Goal: Information Seeking & Learning: Learn about a topic

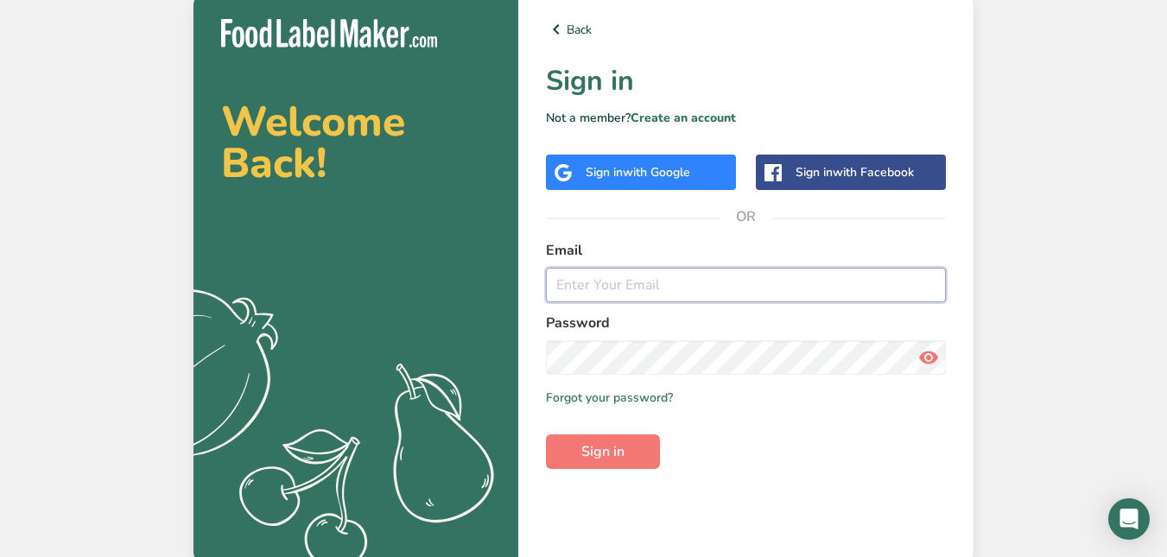
click at [574, 283] on input "email" at bounding box center [746, 285] width 400 height 35
type input "[PERSON_NAME][EMAIL_ADDRESS][PERSON_NAME][DOMAIN_NAME]"
click at [589, 456] on span "Sign in" at bounding box center [602, 451] width 43 height 21
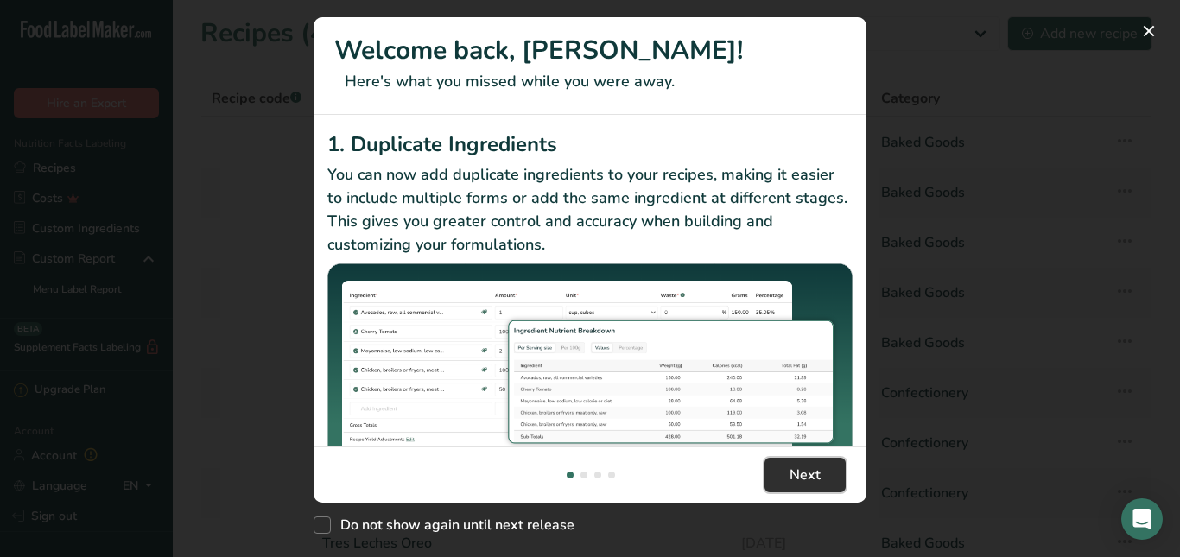
click at [814, 478] on span "Next" at bounding box center [805, 475] width 31 height 21
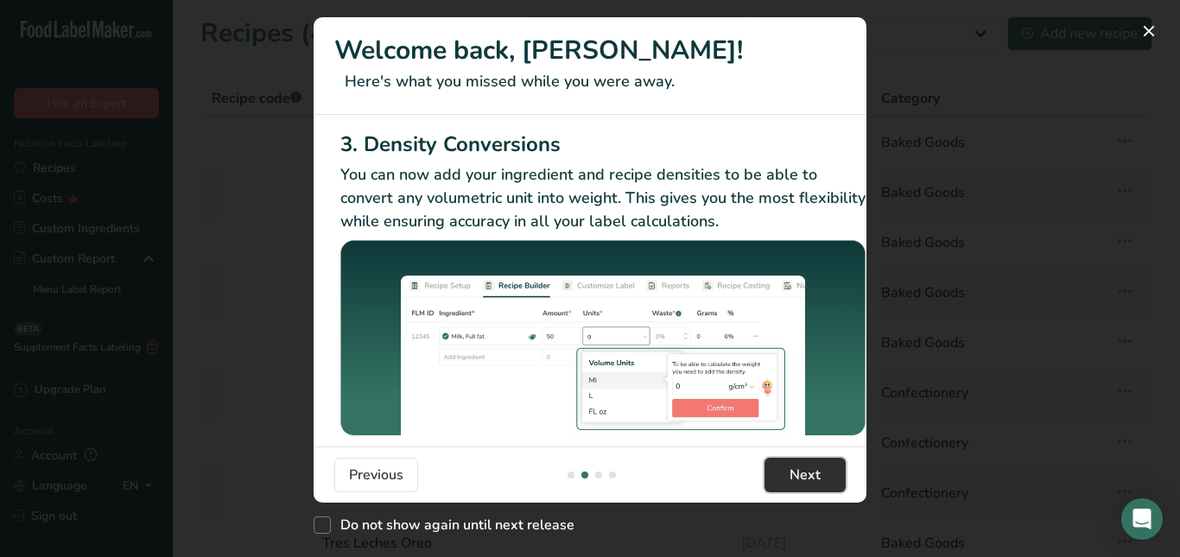
click at [814, 478] on span "Next" at bounding box center [805, 475] width 31 height 21
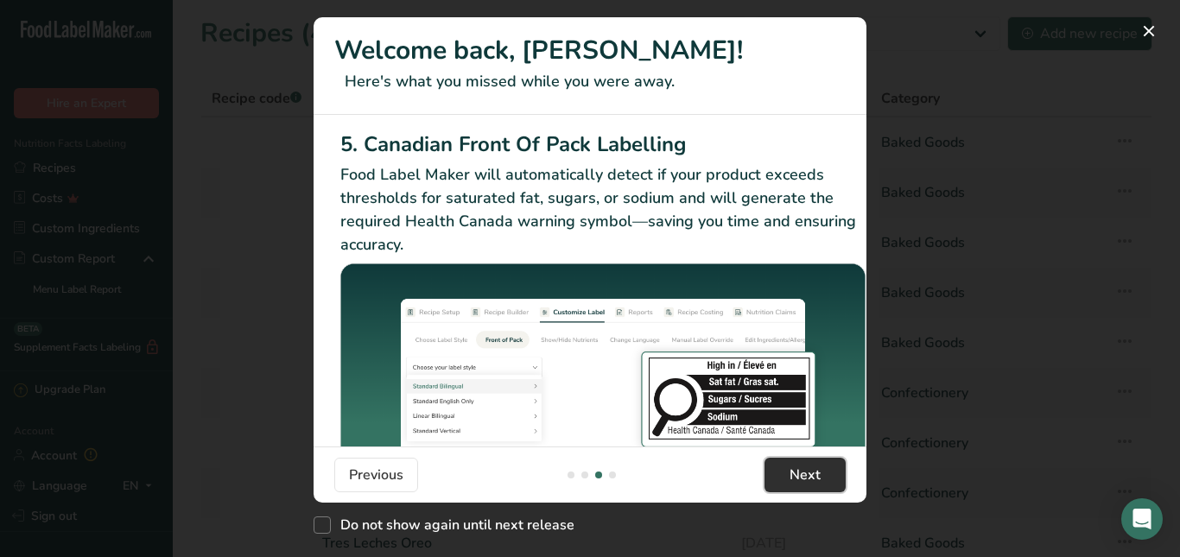
click at [814, 478] on span "Next" at bounding box center [805, 475] width 31 height 21
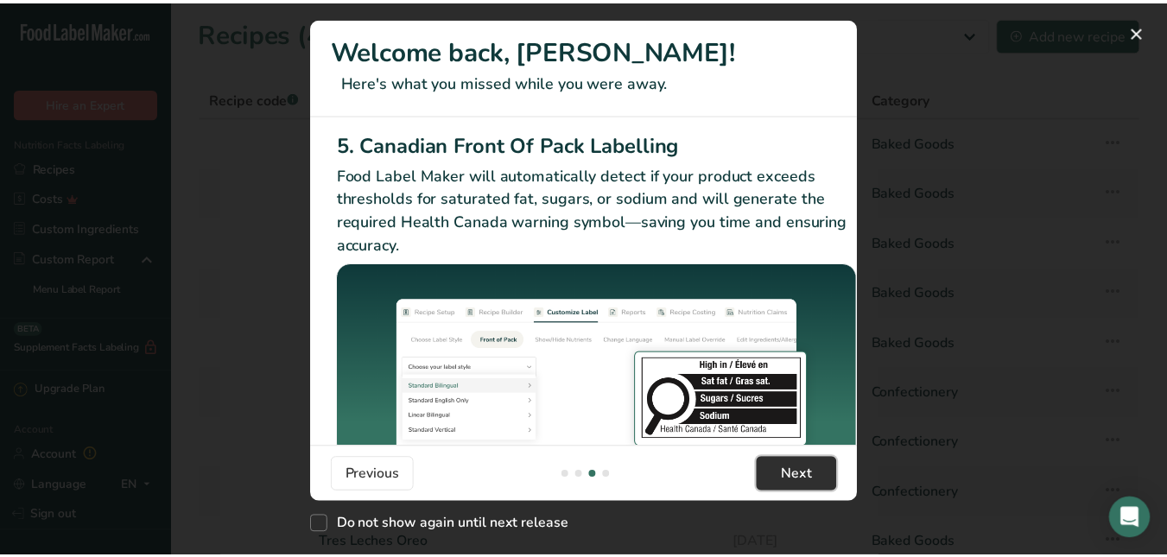
scroll to position [0, 1646]
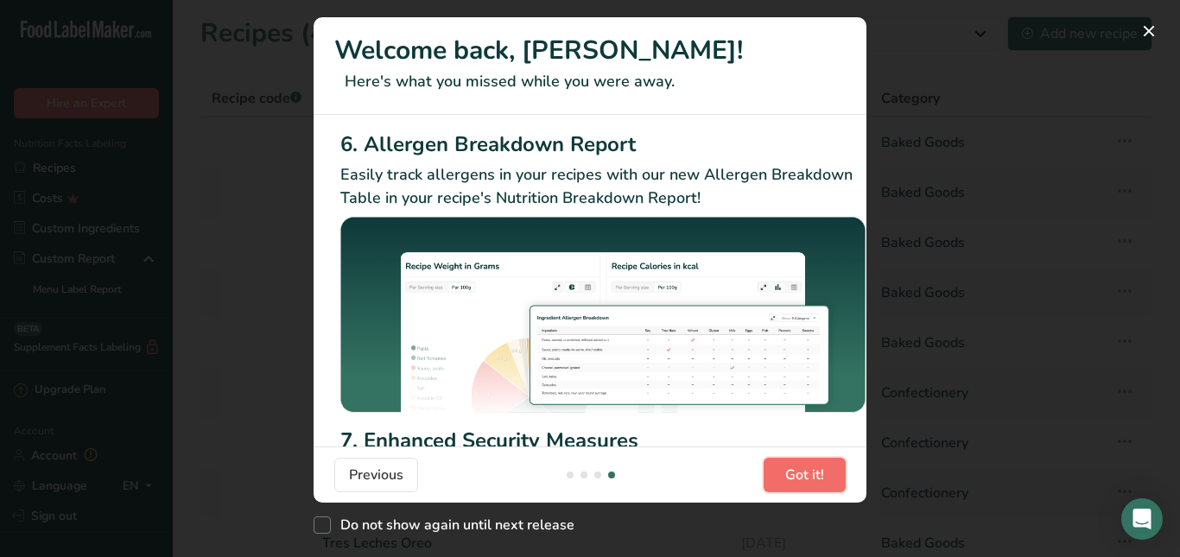
click at [814, 478] on span "Got it!" at bounding box center [804, 475] width 39 height 21
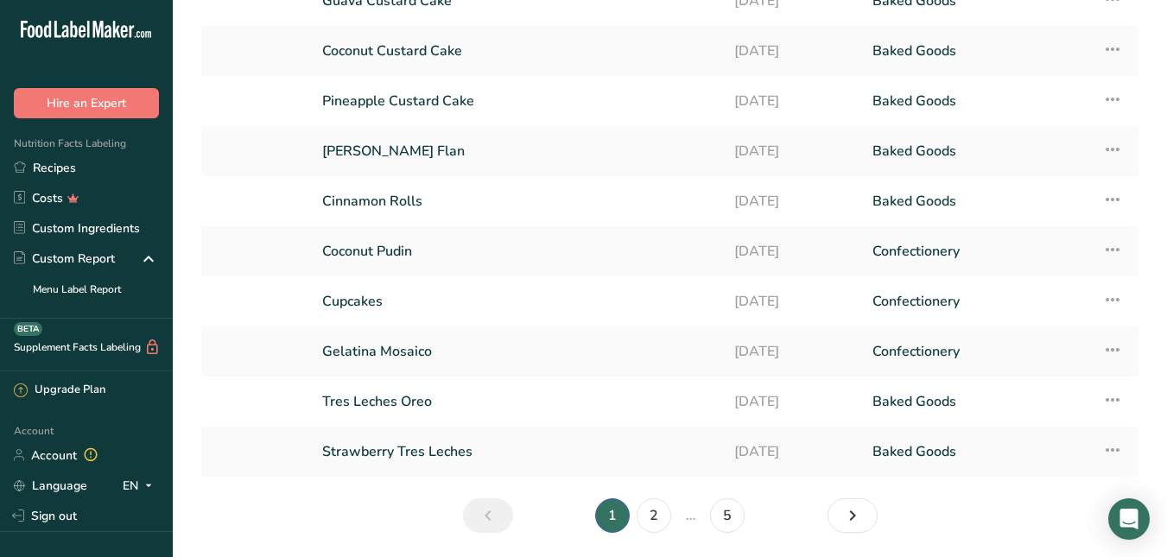
scroll to position [159, 0]
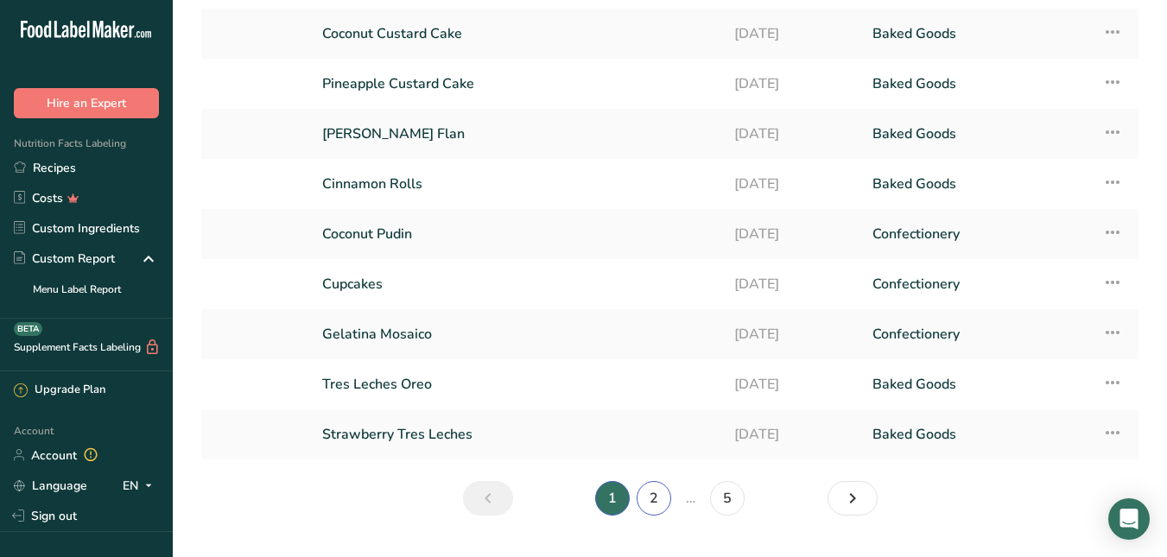
click at [661, 500] on link "2" at bounding box center [654, 498] width 35 height 35
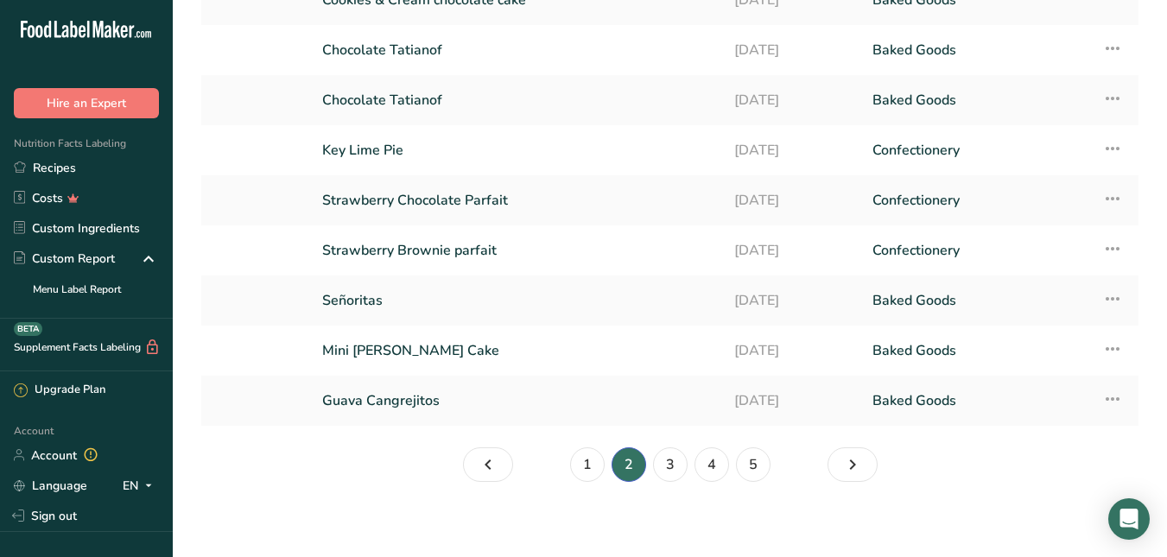
scroll to position [197, 0]
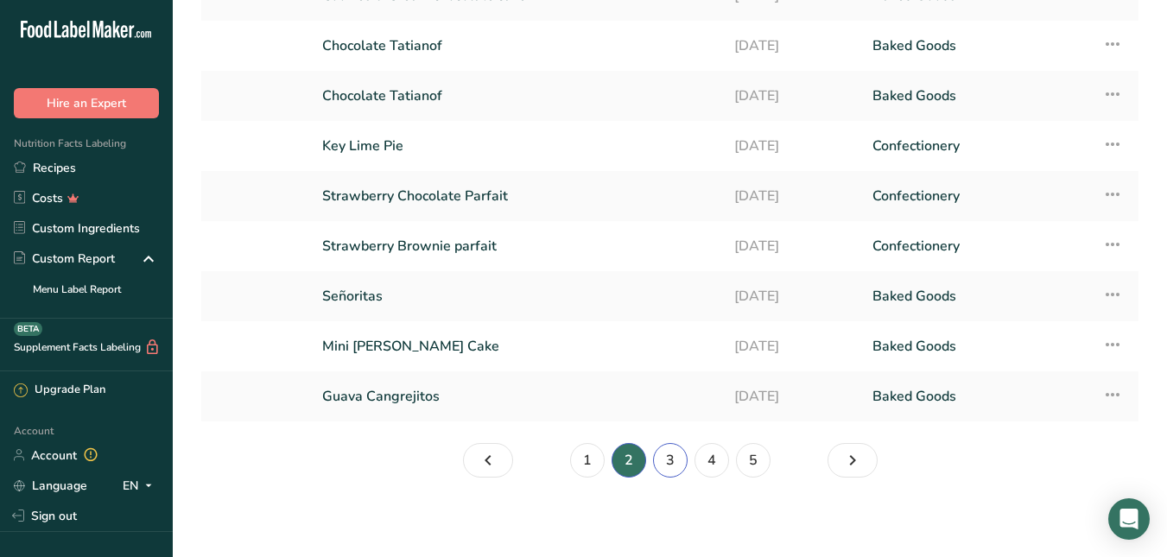
click at [670, 465] on link "3" at bounding box center [670, 460] width 35 height 35
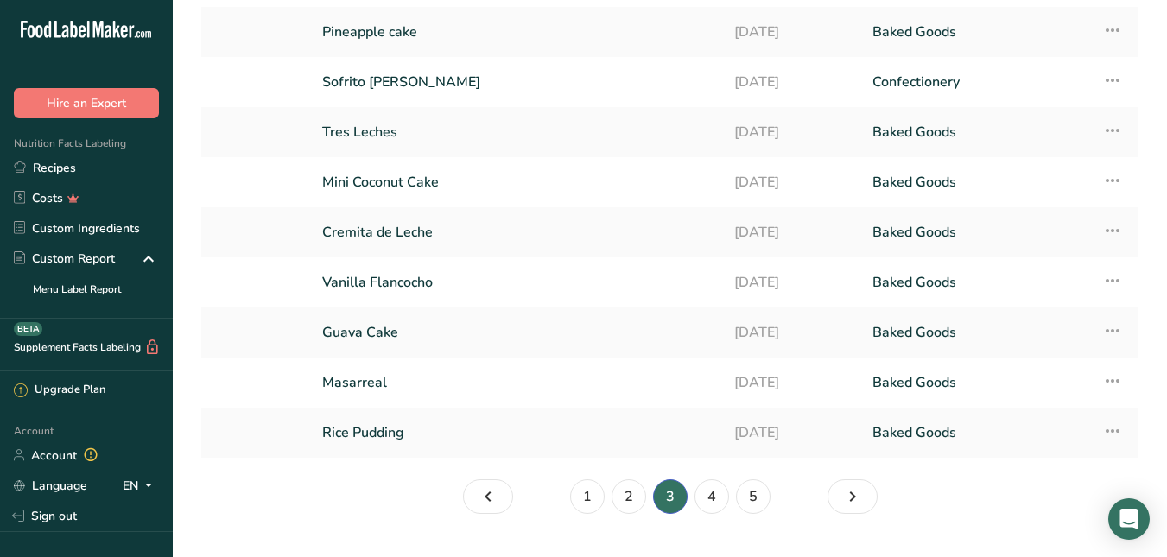
scroll to position [170, 0]
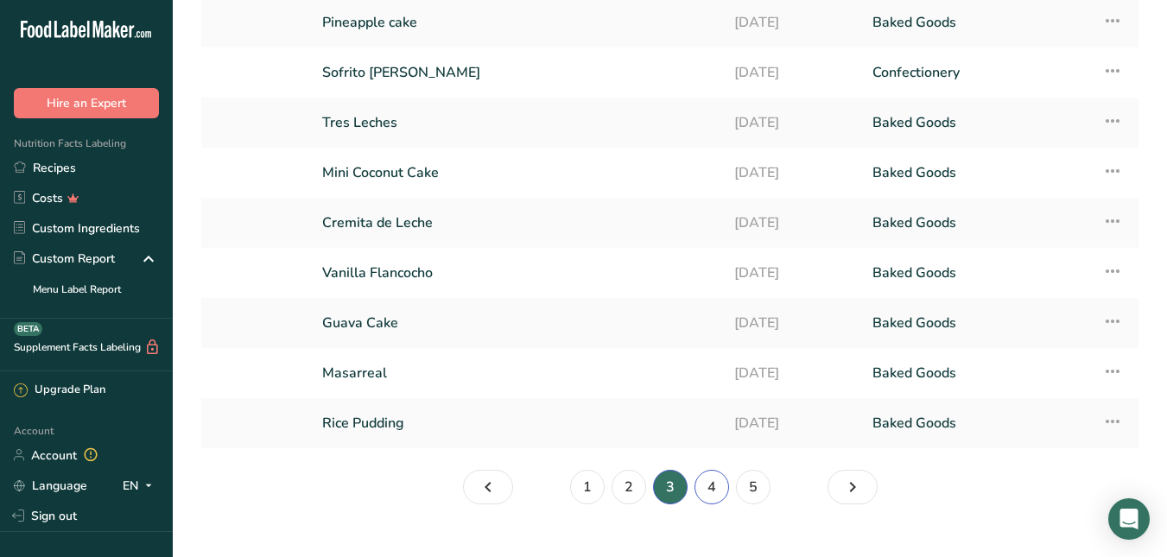
click at [708, 490] on link "4" at bounding box center [712, 487] width 35 height 35
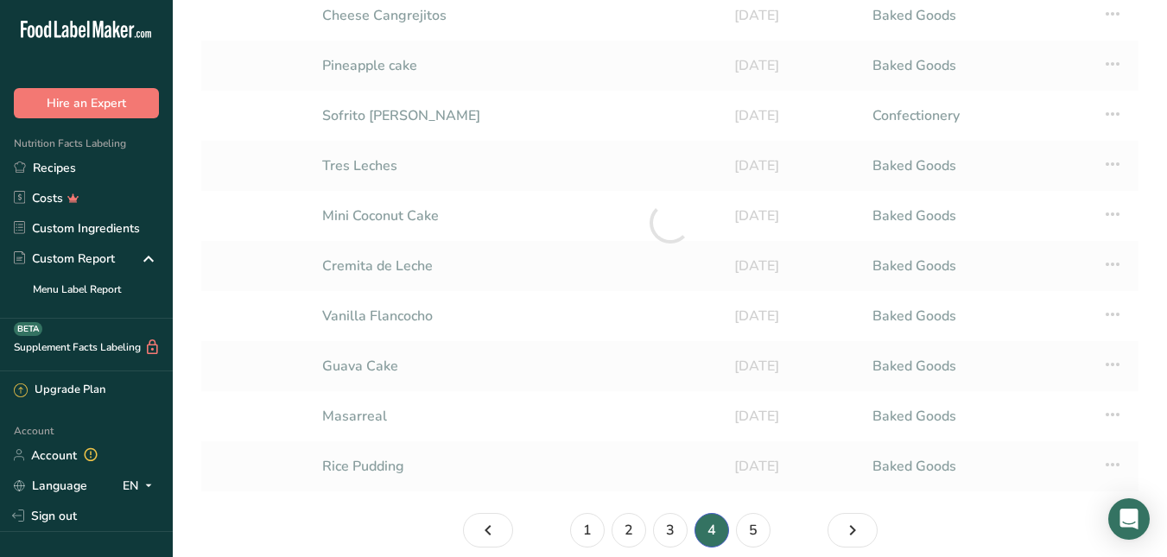
scroll to position [144, 0]
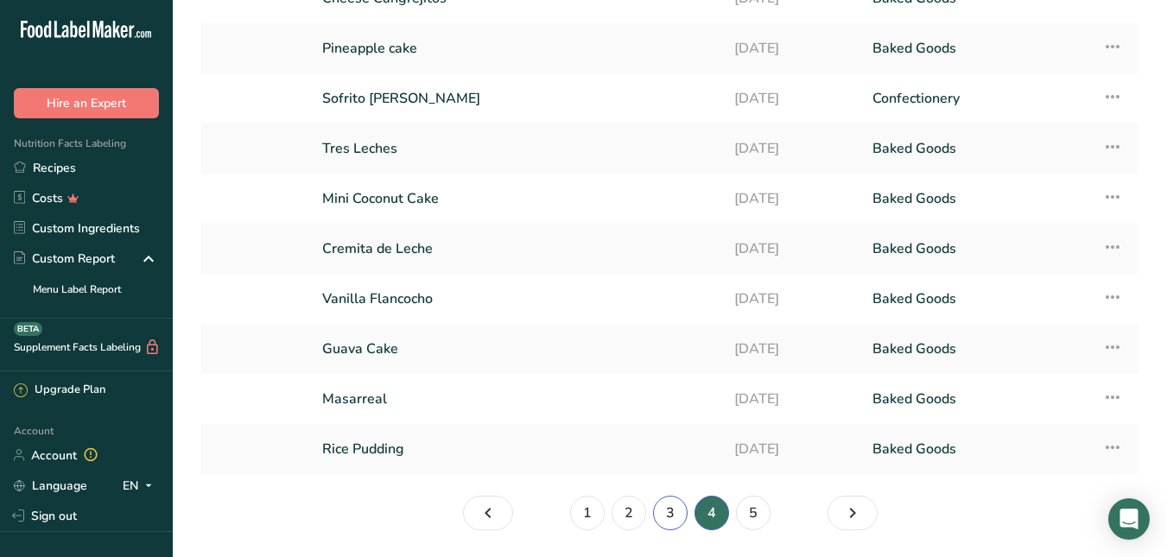
click at [671, 515] on link "3" at bounding box center [670, 513] width 35 height 35
click at [720, 517] on link "4" at bounding box center [712, 513] width 35 height 35
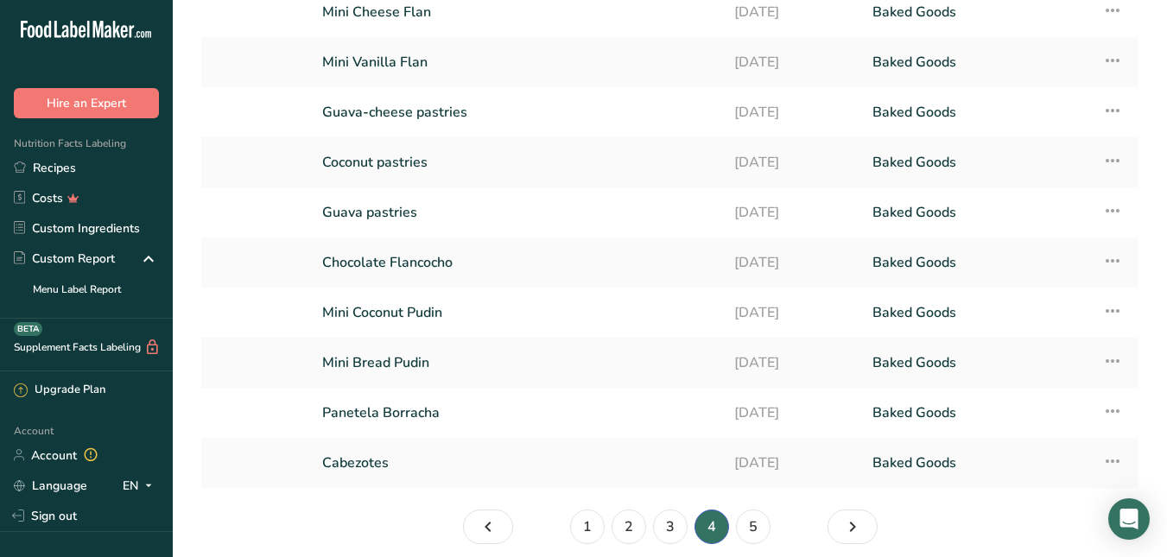
scroll to position [147, 0]
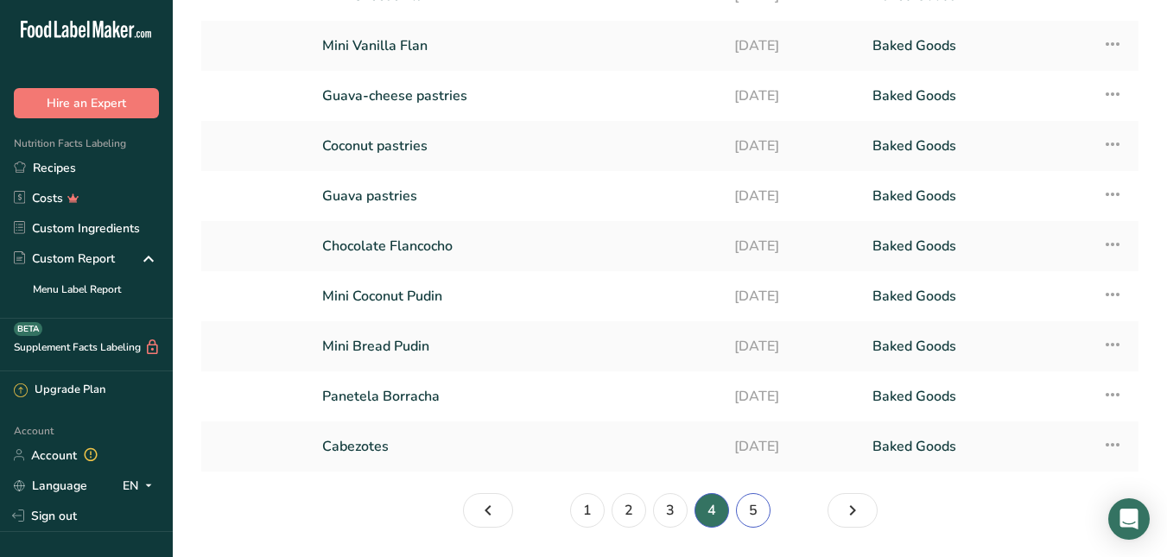
click at [750, 516] on link "5" at bounding box center [753, 510] width 35 height 35
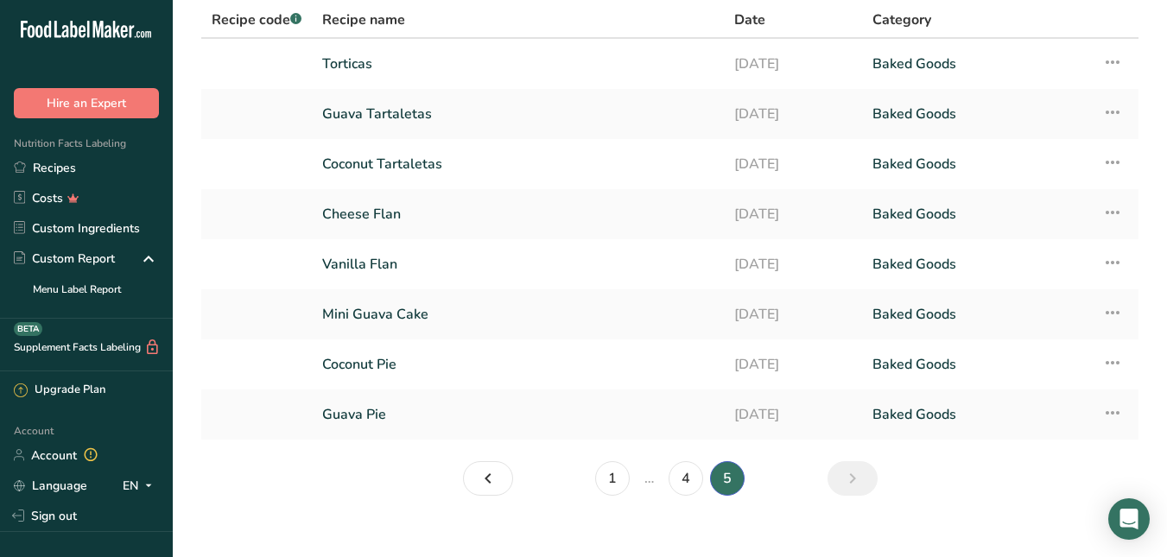
scroll to position [92, 0]
